Goal: Transaction & Acquisition: Purchase product/service

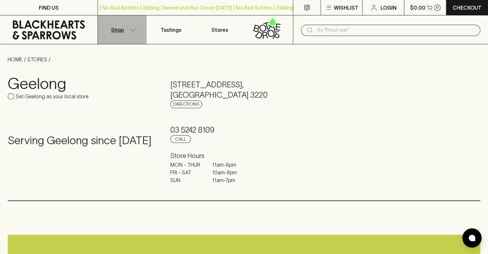
click at [132, 32] on button "Shop" at bounding box center [122, 29] width 49 height 29
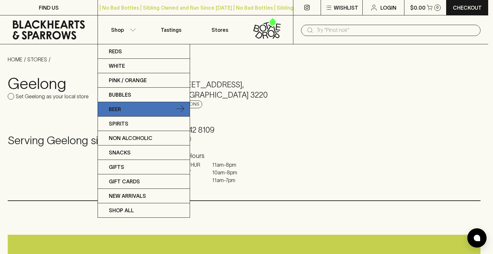
click at [140, 114] on link "Beer" at bounding box center [144, 109] width 92 height 14
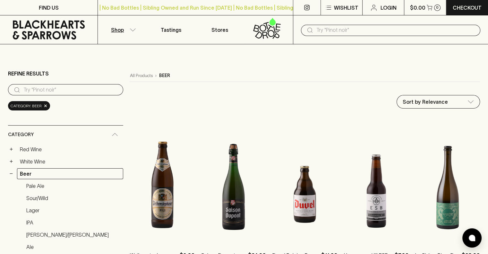
click at [62, 88] on input "search" at bounding box center [70, 90] width 95 height 10
type input "love"
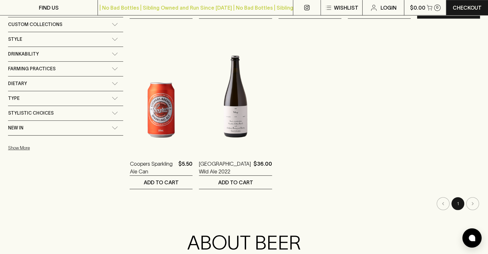
scroll to position [433, 0]
